Goal: Task Accomplishment & Management: Use online tool/utility

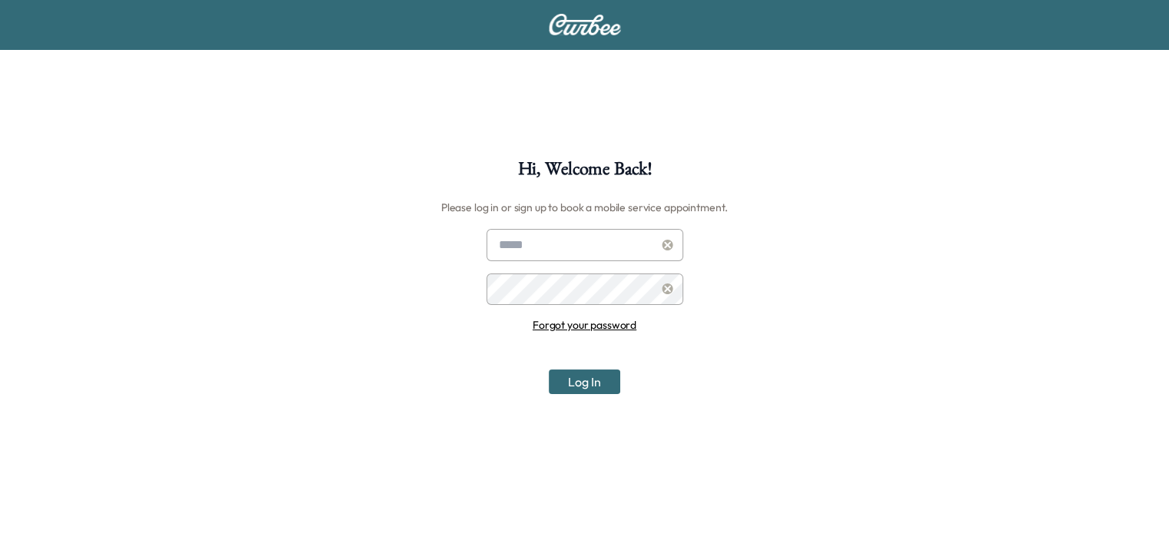
click at [557, 255] on input "text" at bounding box center [585, 245] width 197 height 32
click at [542, 238] on input "*******" at bounding box center [585, 245] width 197 height 32
type input "**********"
click at [549, 370] on button "Log In" at bounding box center [584, 382] width 71 height 25
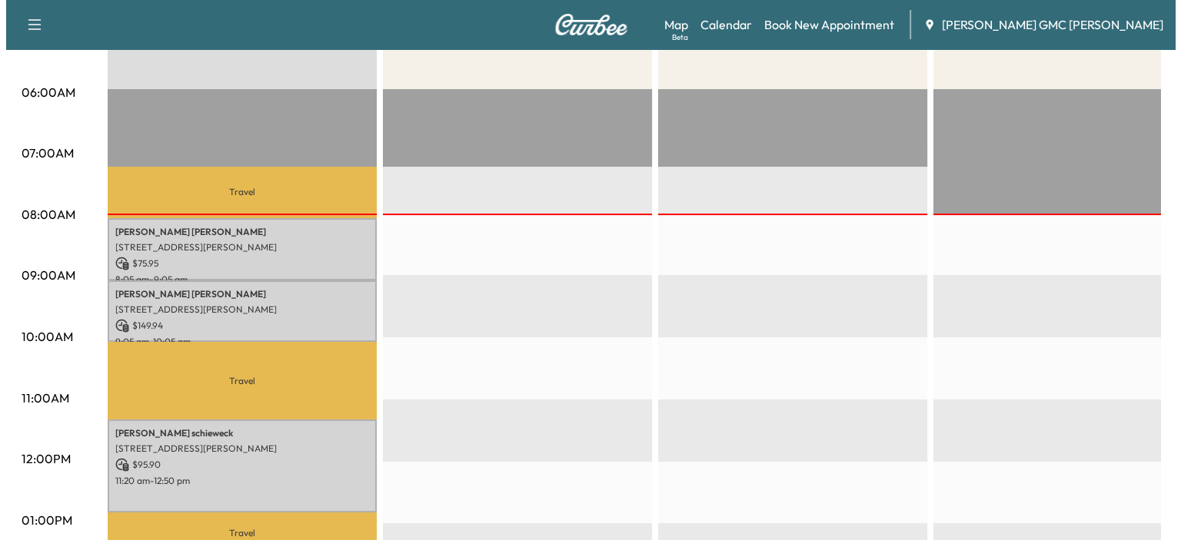
scroll to position [307, 0]
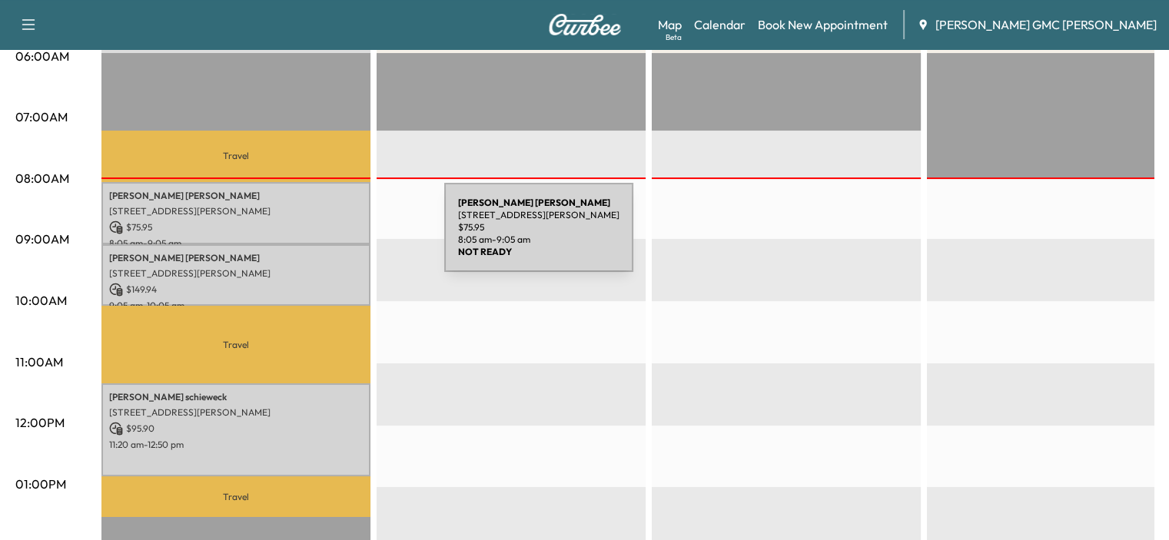
click at [317, 284] on p "$ 149.94" at bounding box center [236, 290] width 254 height 14
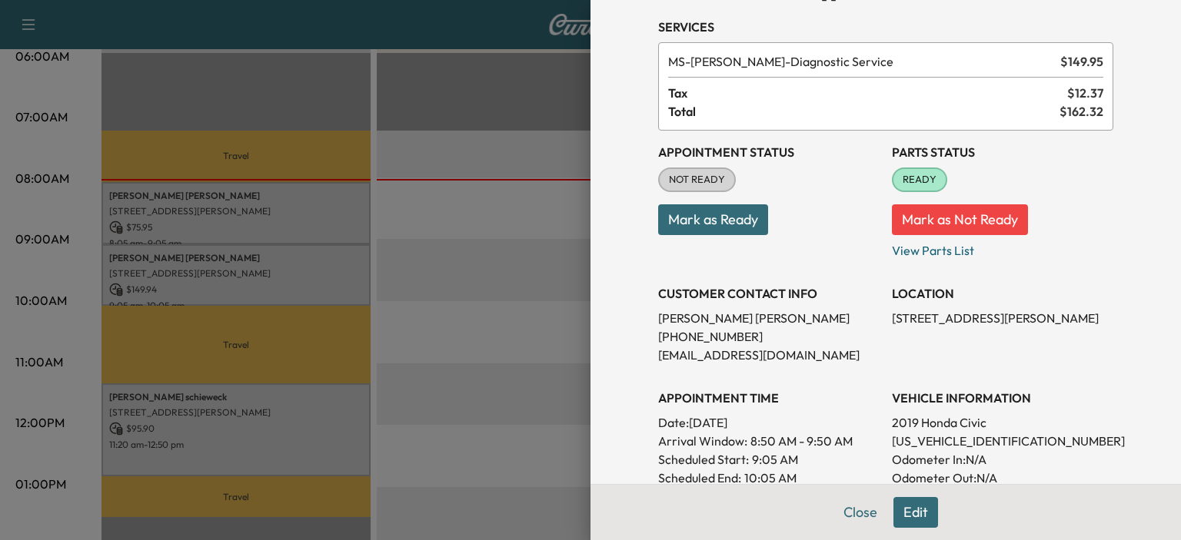
scroll to position [77, 0]
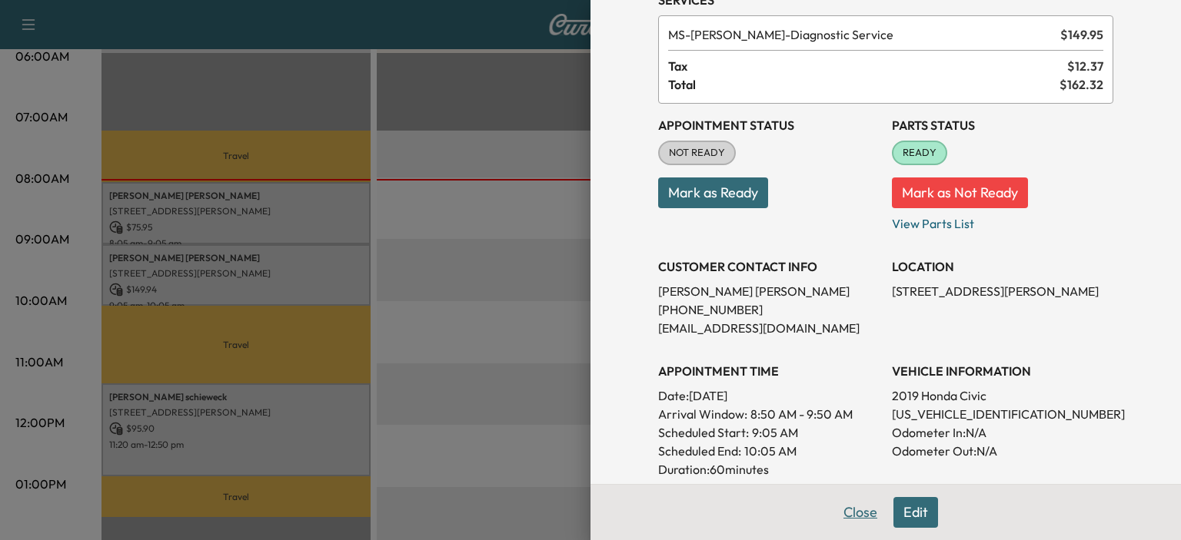
click at [857, 503] on button "Close" at bounding box center [860, 512] width 54 height 31
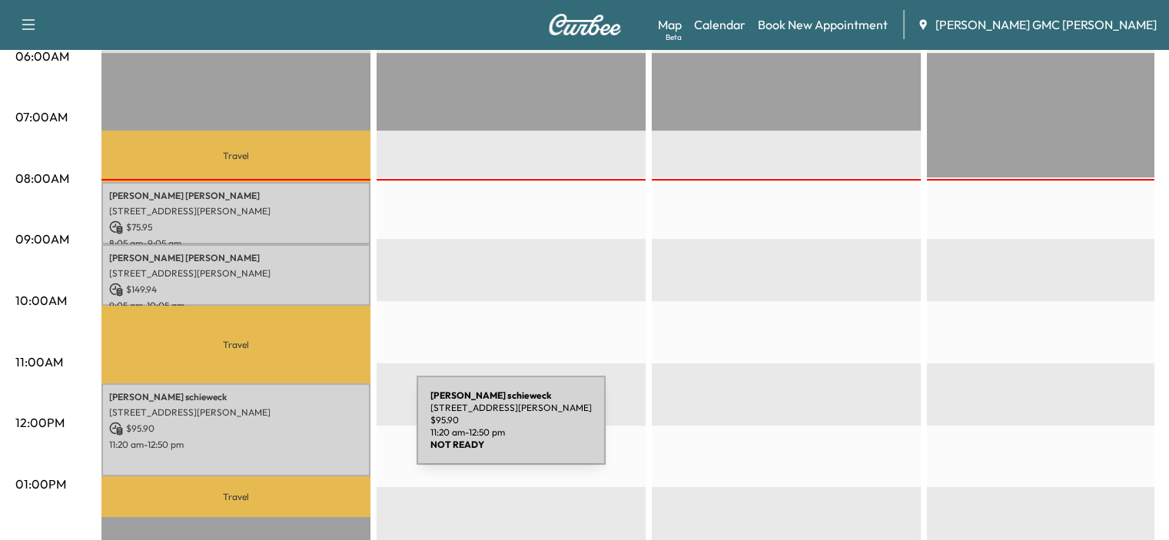
click at [301, 430] on p "$ 95.90" at bounding box center [236, 429] width 254 height 14
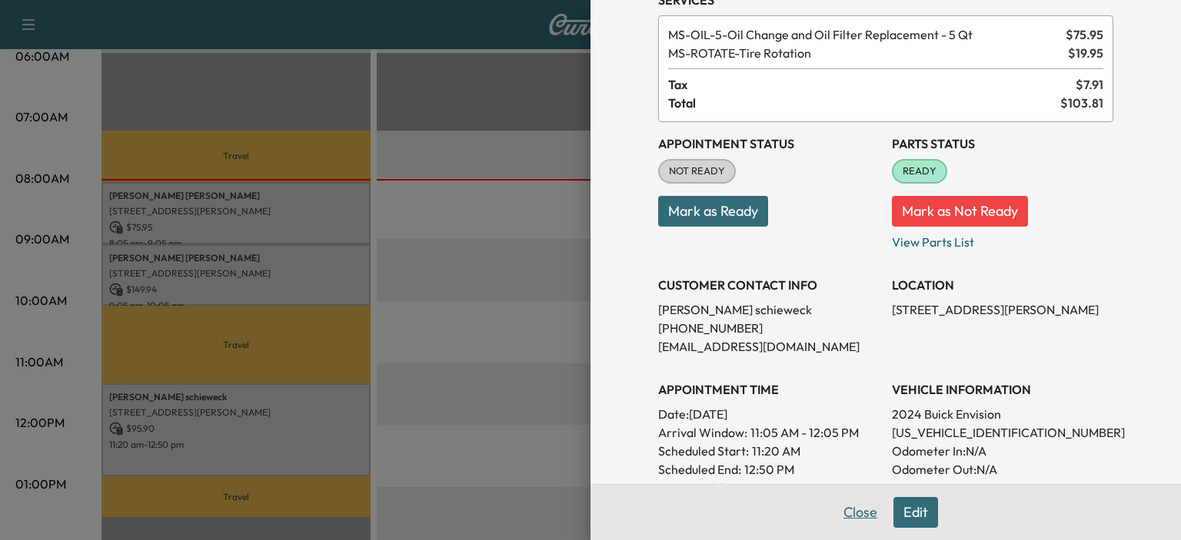
click at [846, 513] on button "Close" at bounding box center [860, 512] width 54 height 31
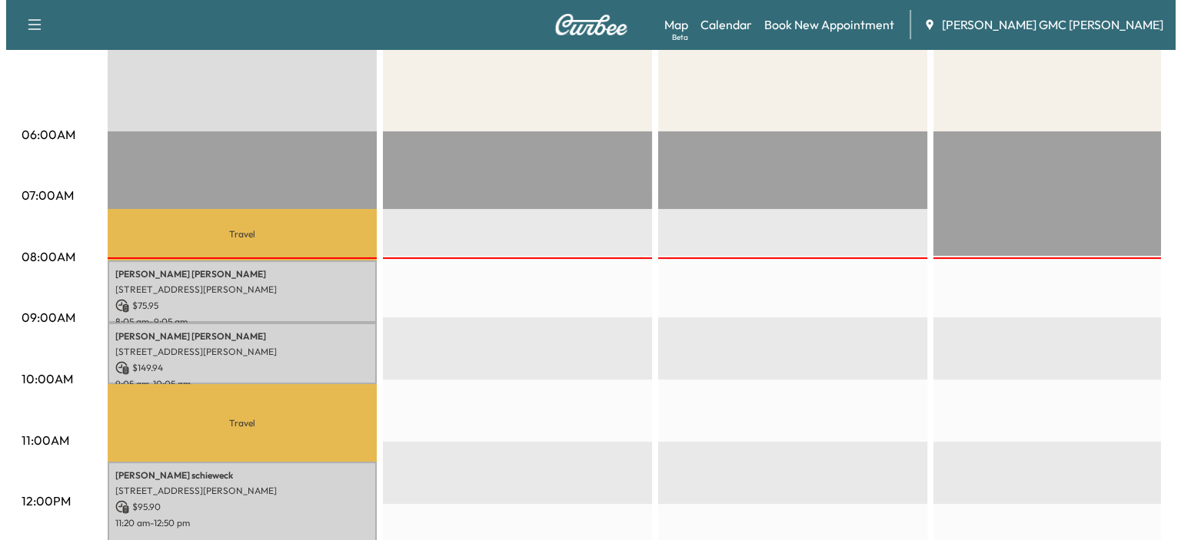
scroll to position [231, 0]
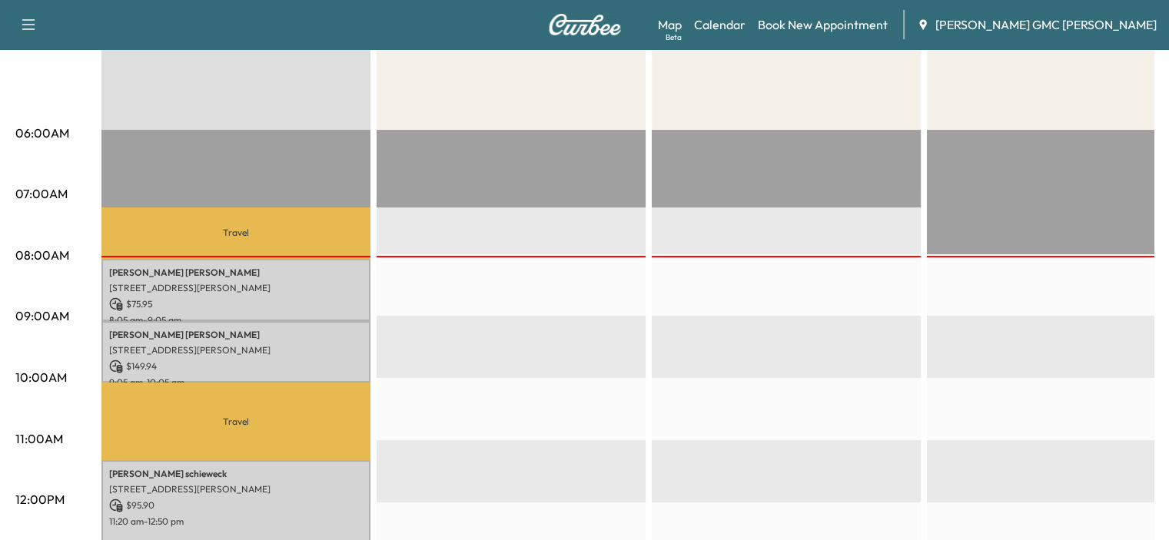
click at [267, 490] on p "[STREET_ADDRESS][PERSON_NAME]" at bounding box center [236, 489] width 254 height 12
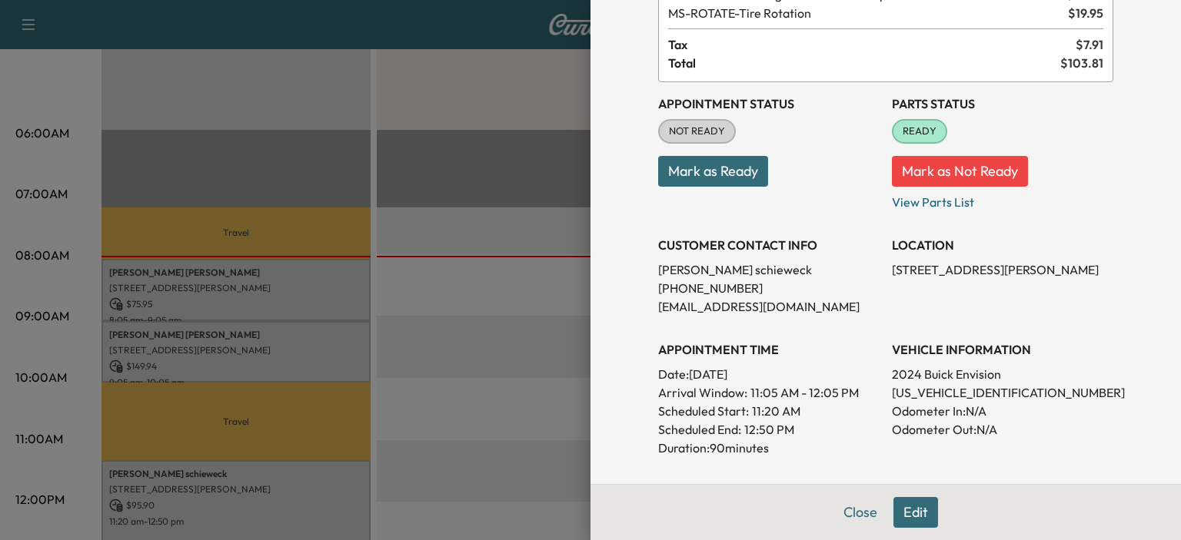
scroll to position [154, 0]
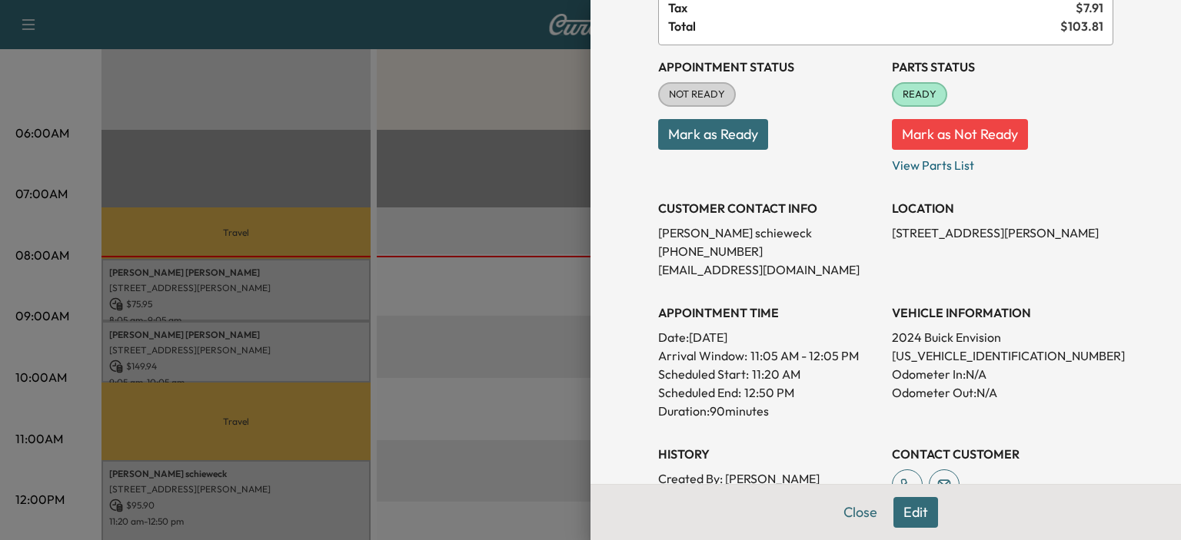
drag, startPoint x: 882, startPoint y: 233, endPoint x: 1091, endPoint y: 220, distance: 209.5
click at [1091, 220] on div "LOCATION [STREET_ADDRESS][PERSON_NAME]" at bounding box center [1002, 233] width 221 height 92
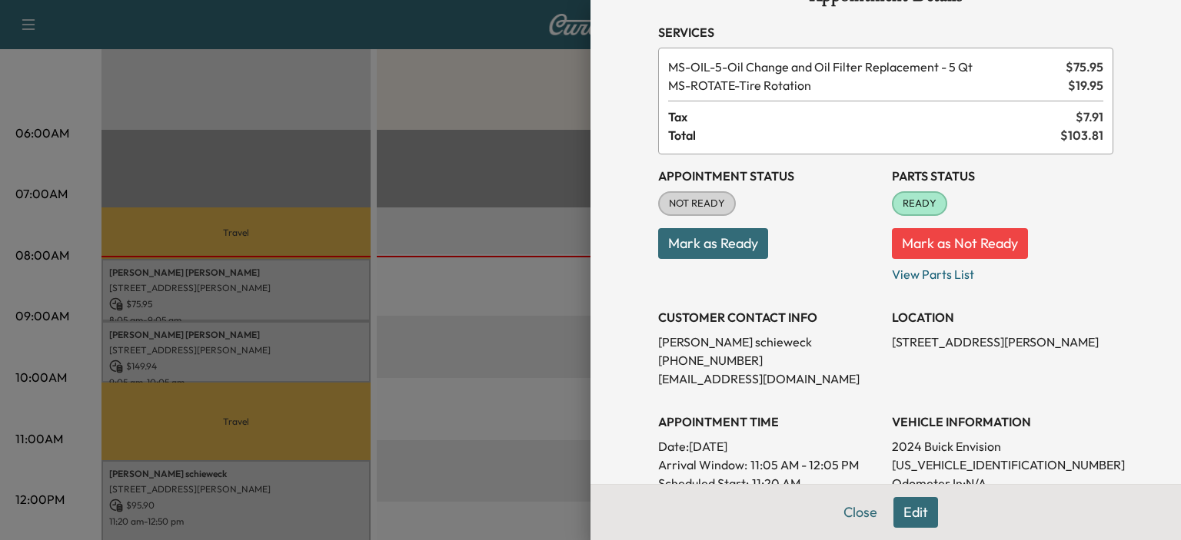
scroll to position [0, 0]
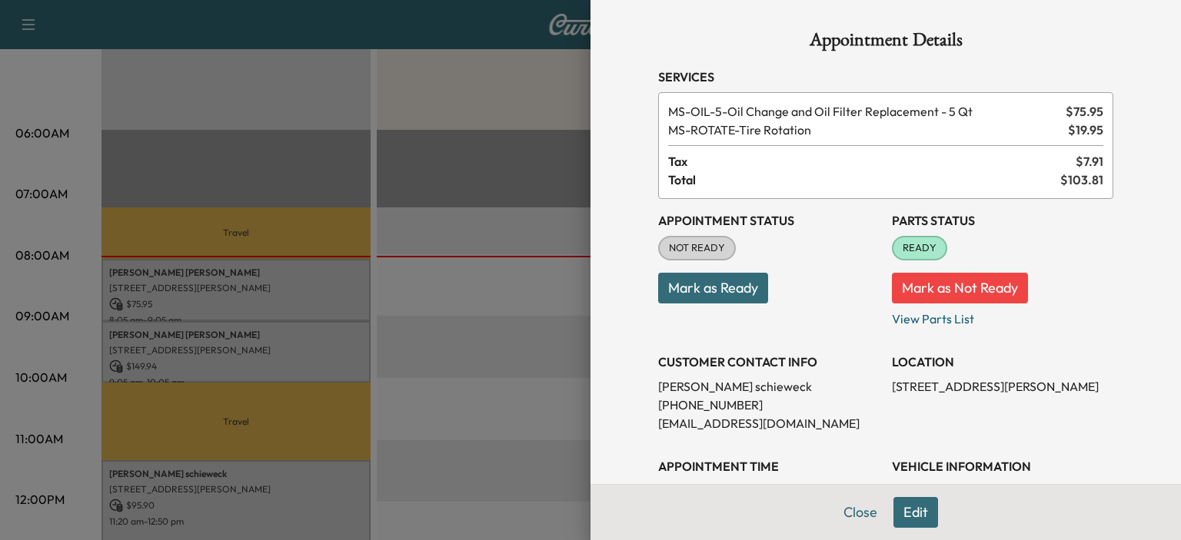
click at [833, 282] on p "Mark as Ready" at bounding box center [768, 282] width 221 height 43
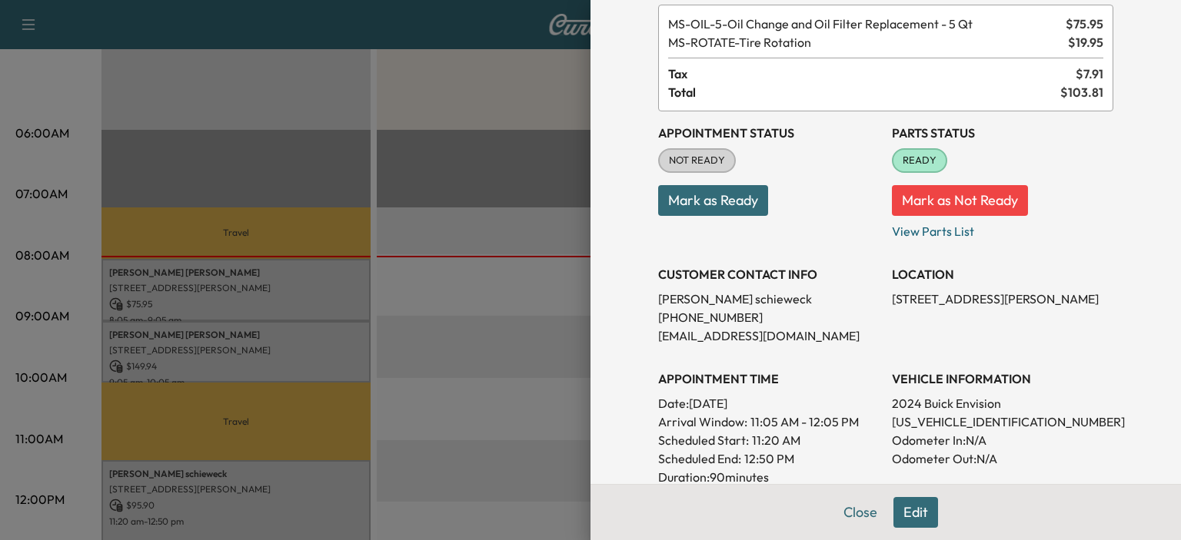
scroll to position [89, 0]
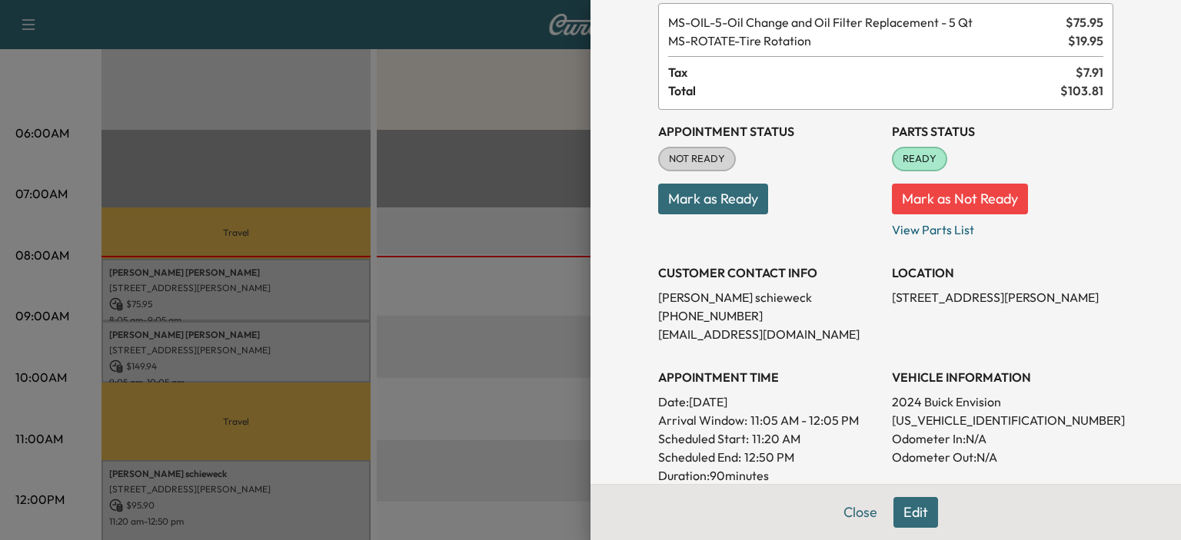
click at [1141, 221] on div "Appointment Details Services MS-OIL-5 - Oil Change and Oil Filter Replacement -…" at bounding box center [885, 270] width 590 height 540
click at [839, 507] on button "Close" at bounding box center [860, 512] width 54 height 31
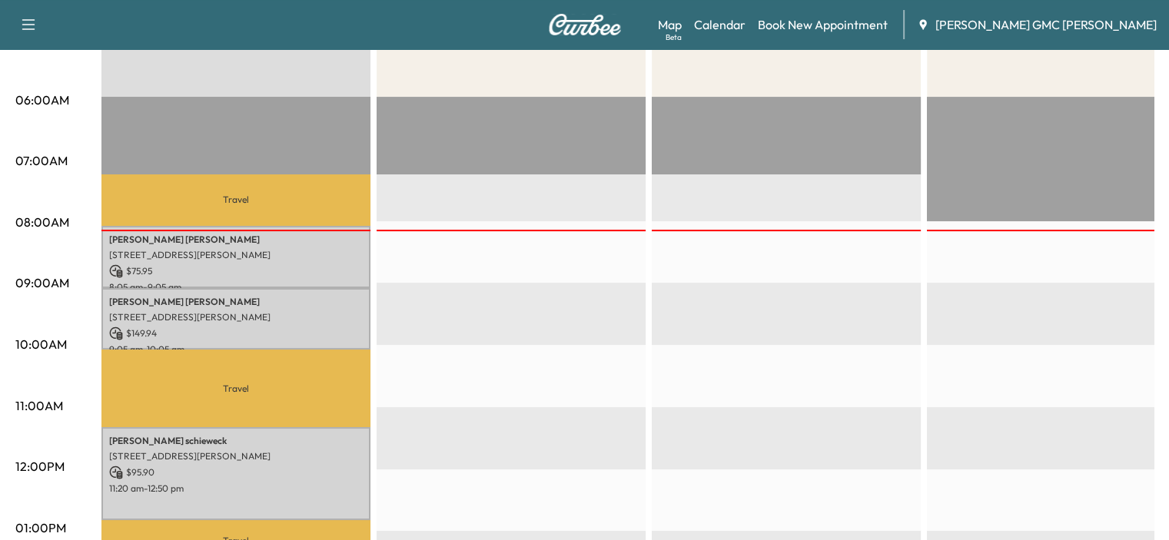
scroll to position [289, 0]
